Goal: Navigation & Orientation: Find specific page/section

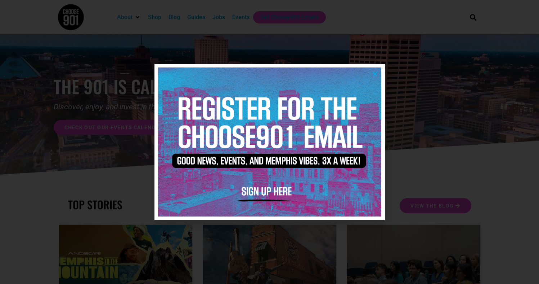
click at [376, 76] on img at bounding box center [269, 141] width 223 height 149
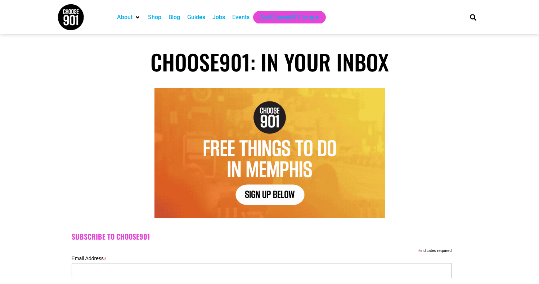
click at [79, 17] on img at bounding box center [70, 17] width 27 height 27
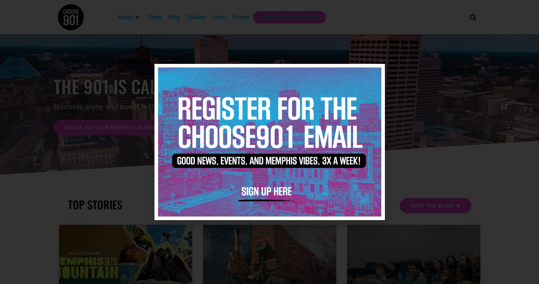
click at [490, 131] on div at bounding box center [269, 142] width 539 height 284
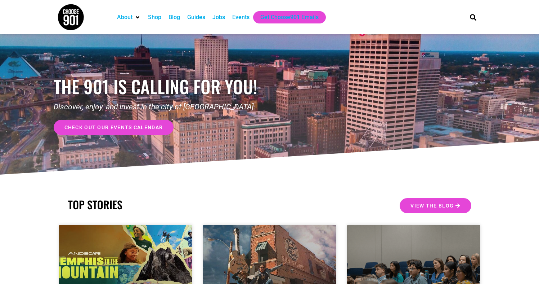
click at [221, 14] on div "Jobs" at bounding box center [219, 17] width 13 height 9
